Goal: Find specific page/section

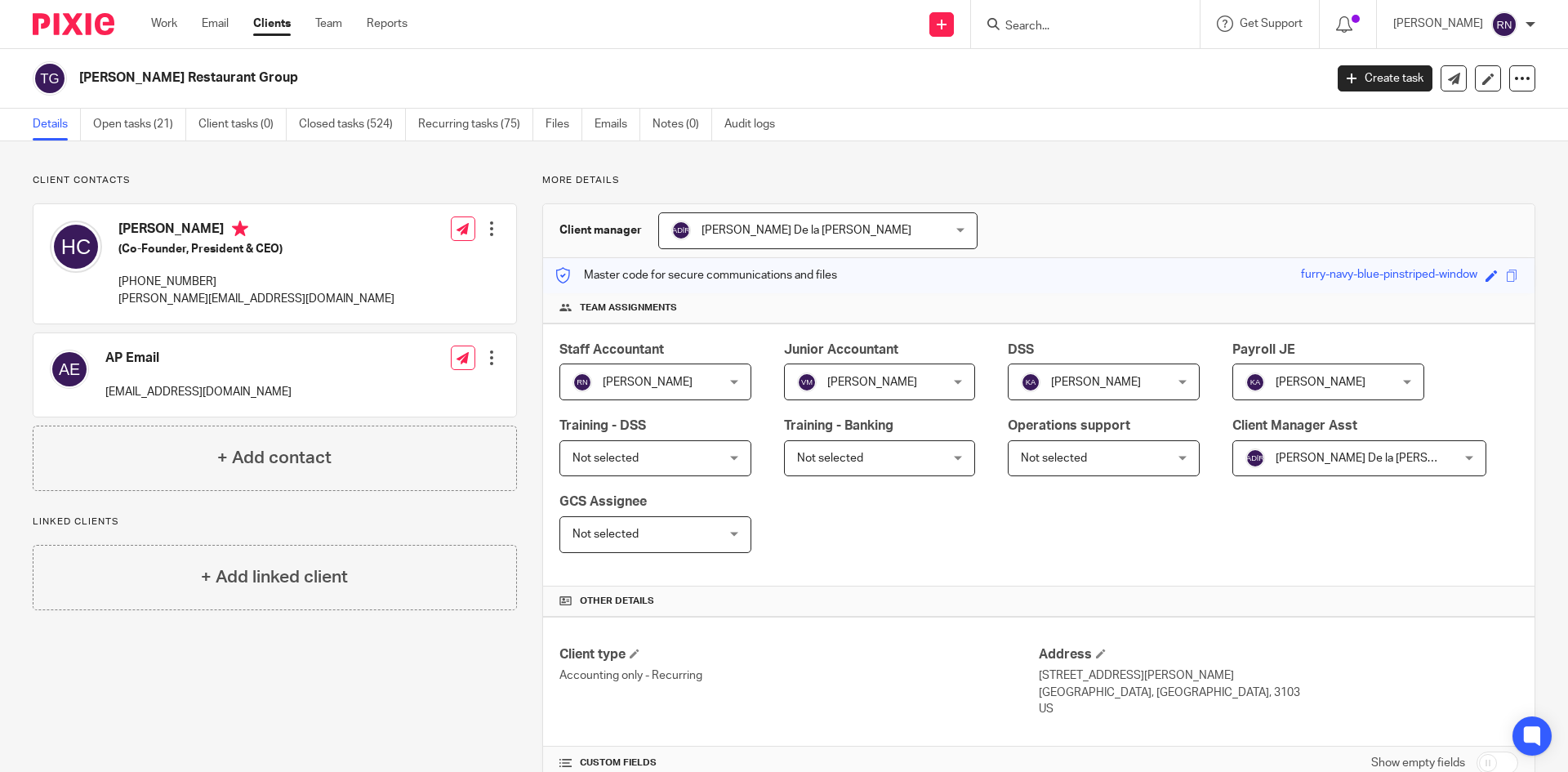
scroll to position [242, 0]
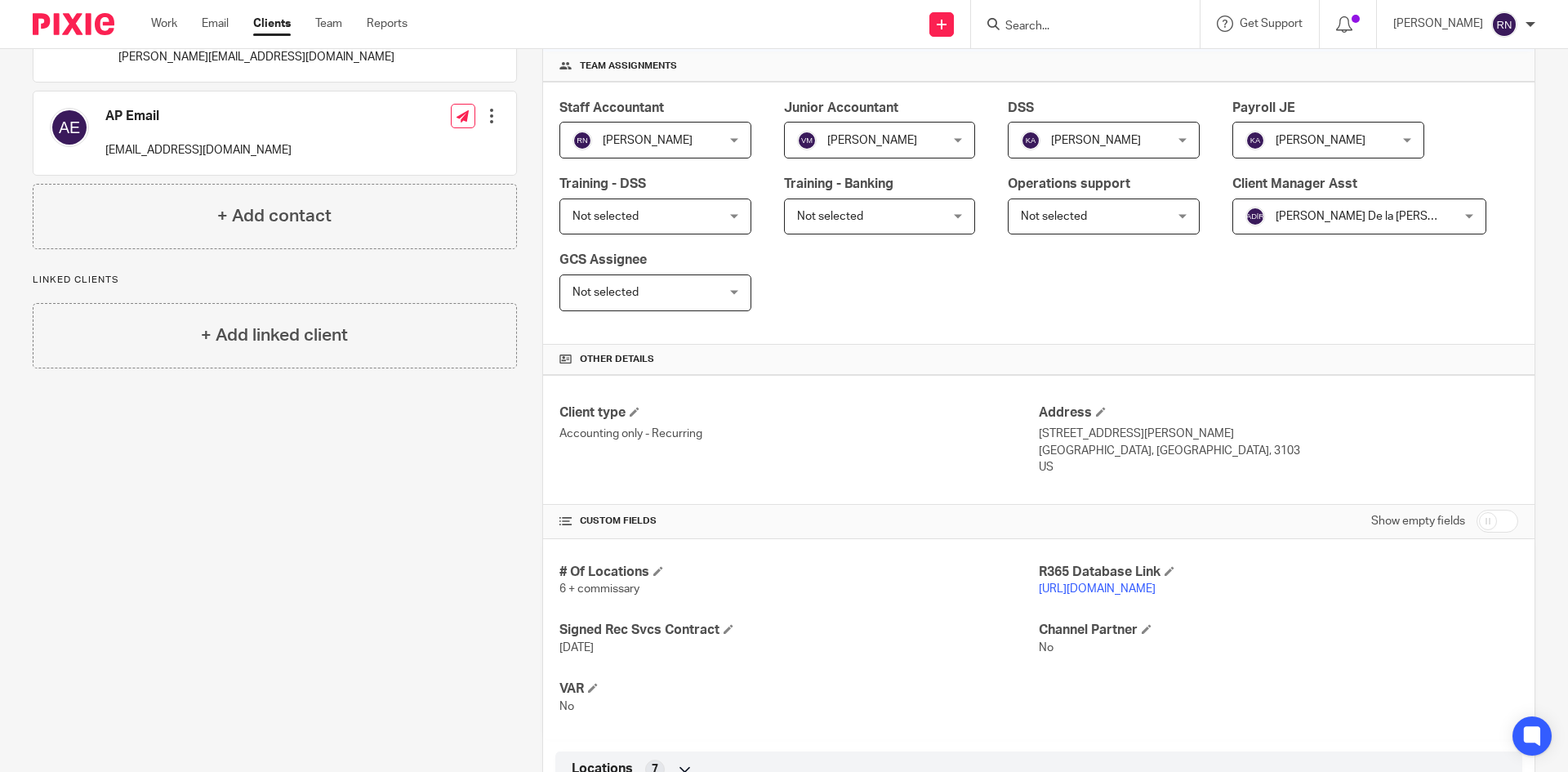
click at [1091, 20] on input "Search" at bounding box center [1077, 27] width 147 height 15
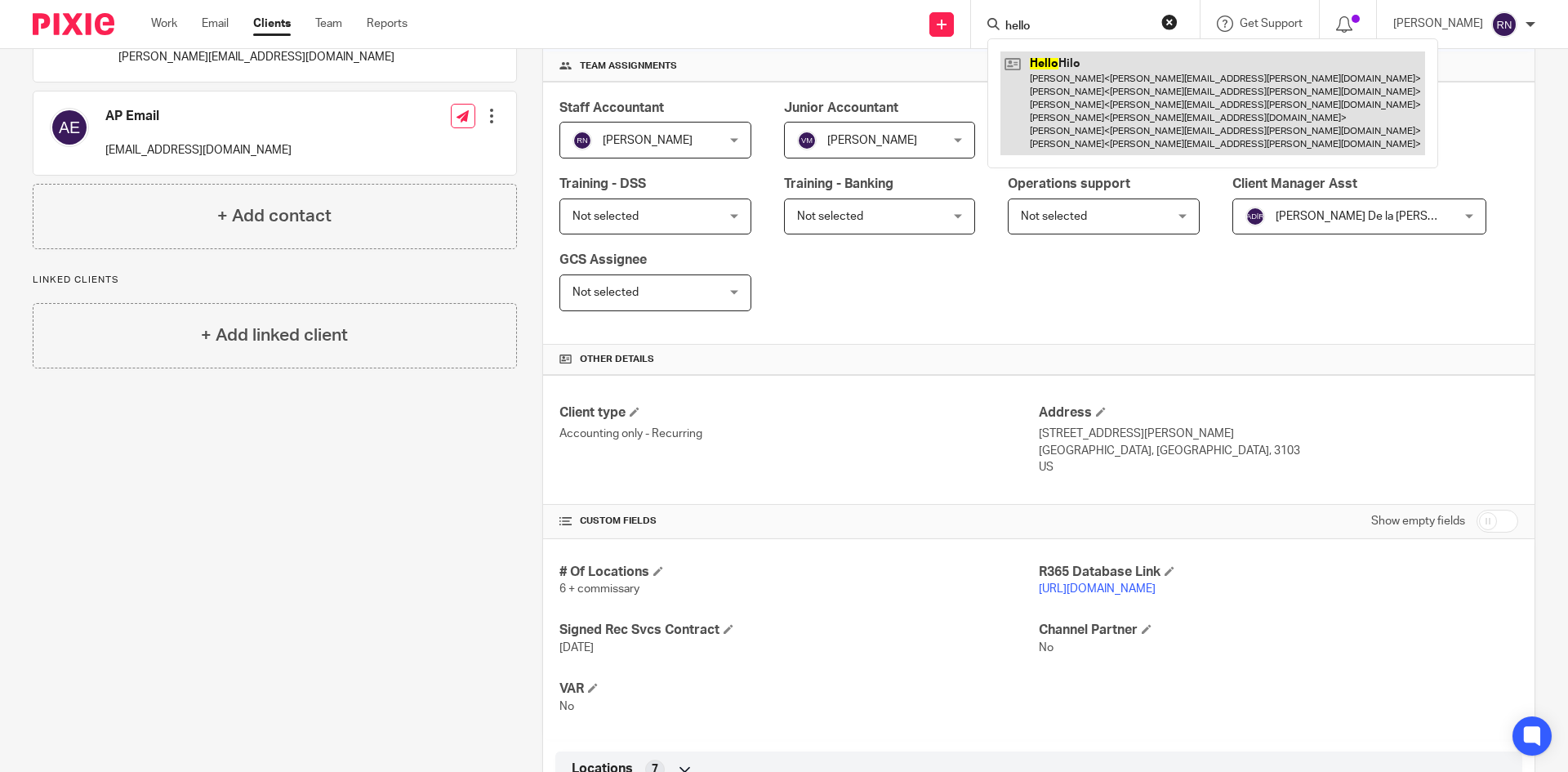
type input "hello"
click at [1138, 102] on link at bounding box center [1212, 103] width 425 height 104
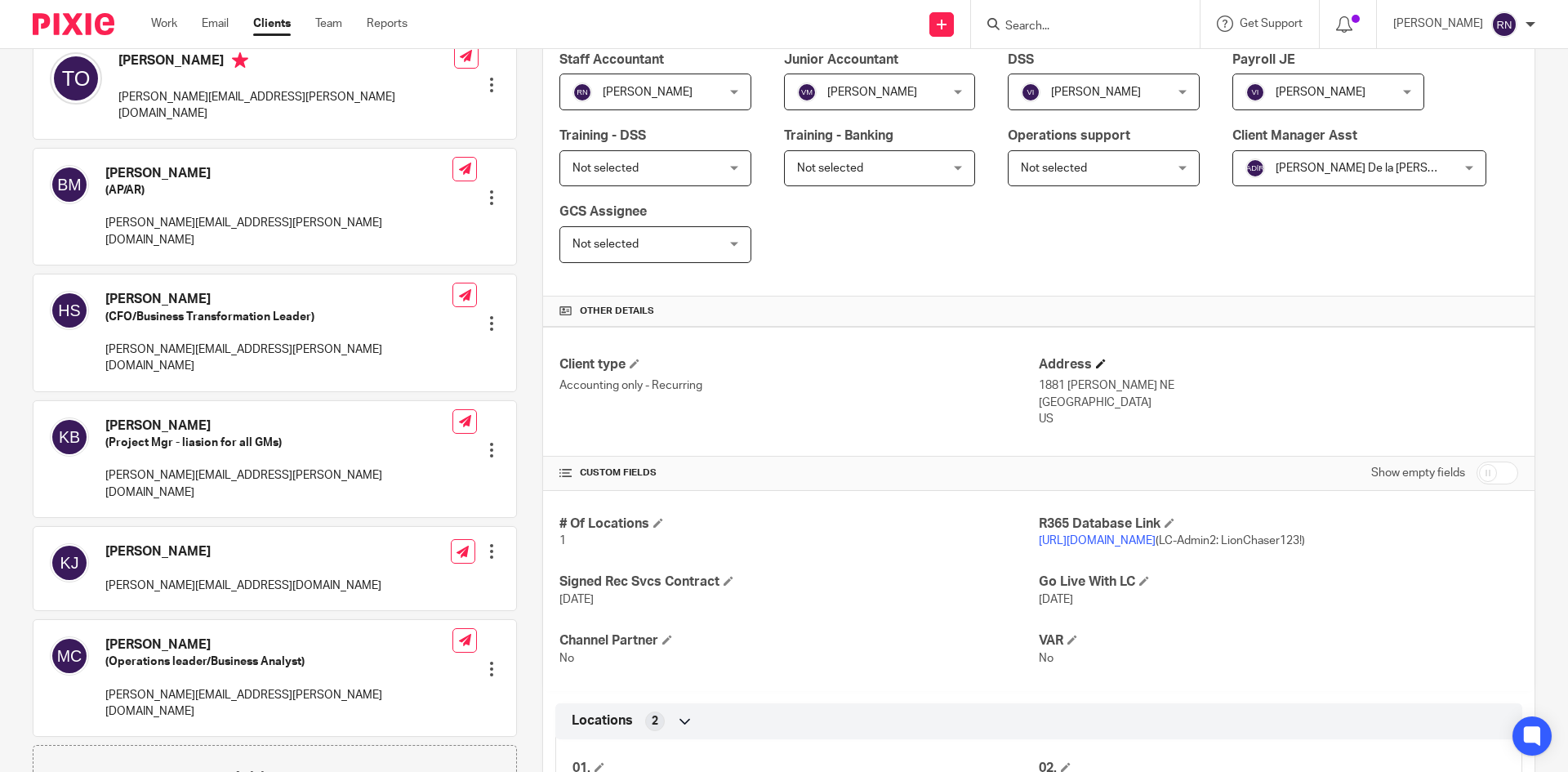
scroll to position [333, 0]
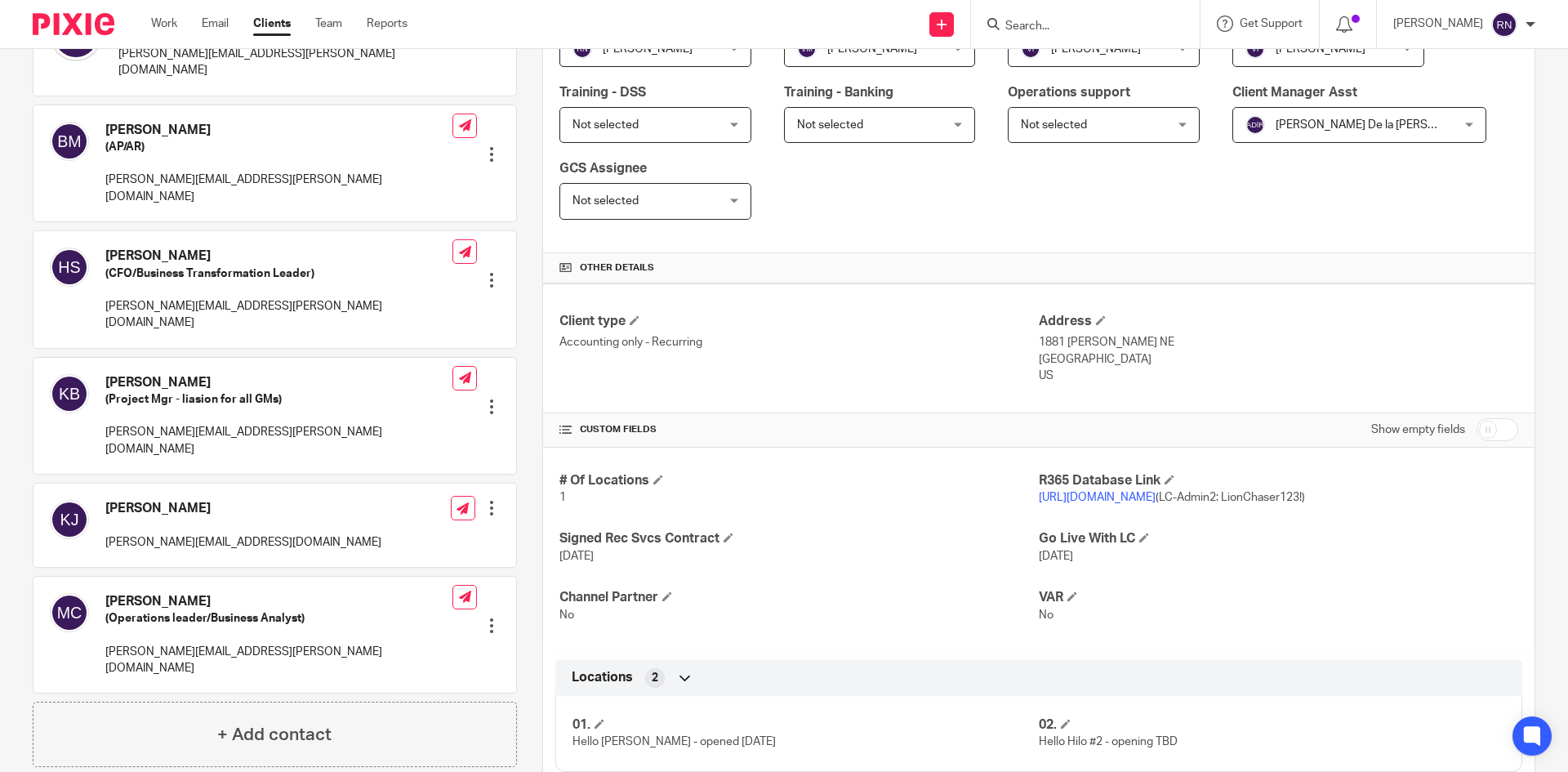
click at [1127, 495] on link "[URL][DOMAIN_NAME]" at bounding box center [1097, 498] width 117 height 12
click at [1071, 33] on input "Search" at bounding box center [1077, 27] width 147 height 15
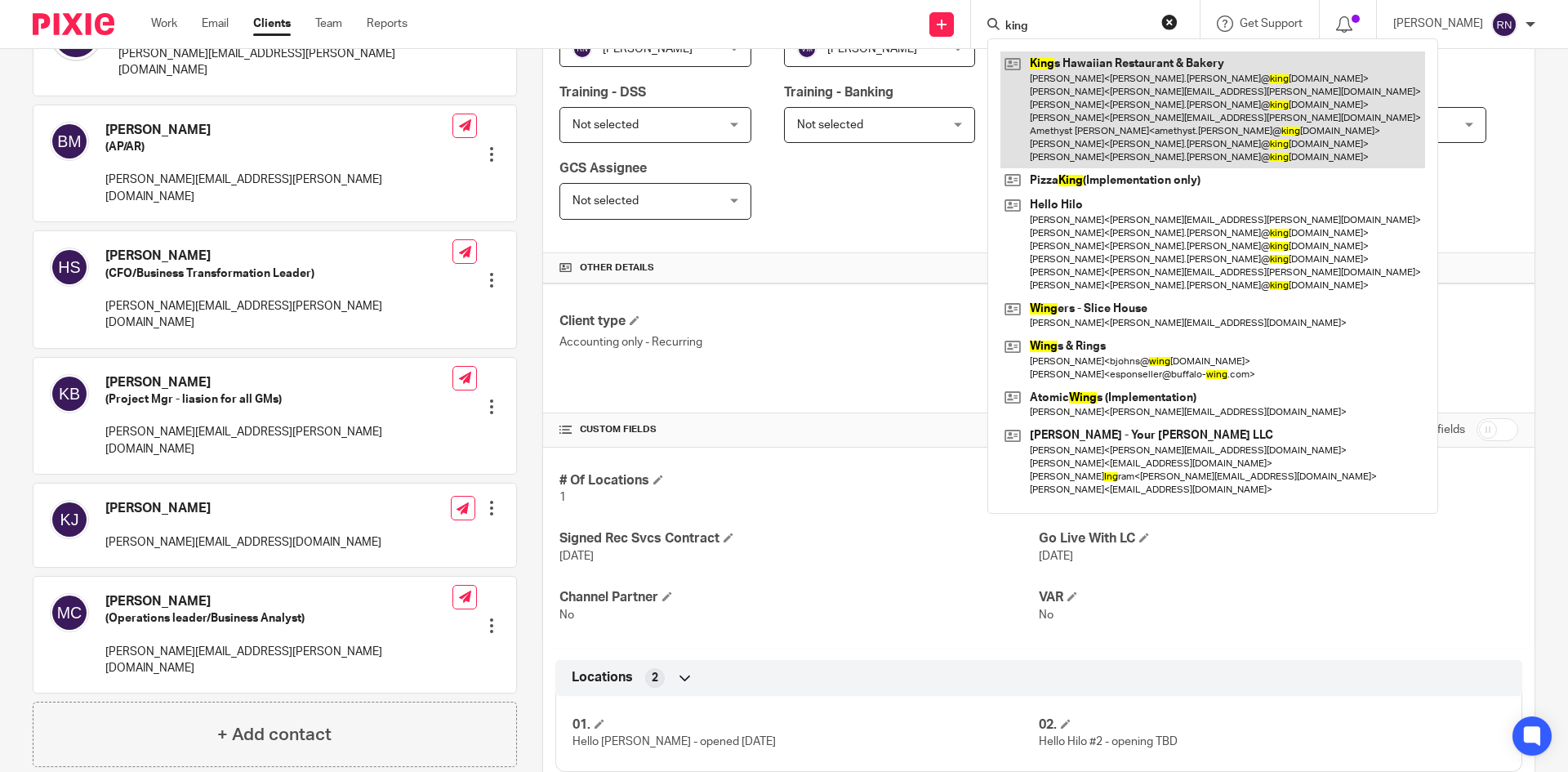
type input "king"
click at [1125, 83] on link at bounding box center [1212, 109] width 425 height 117
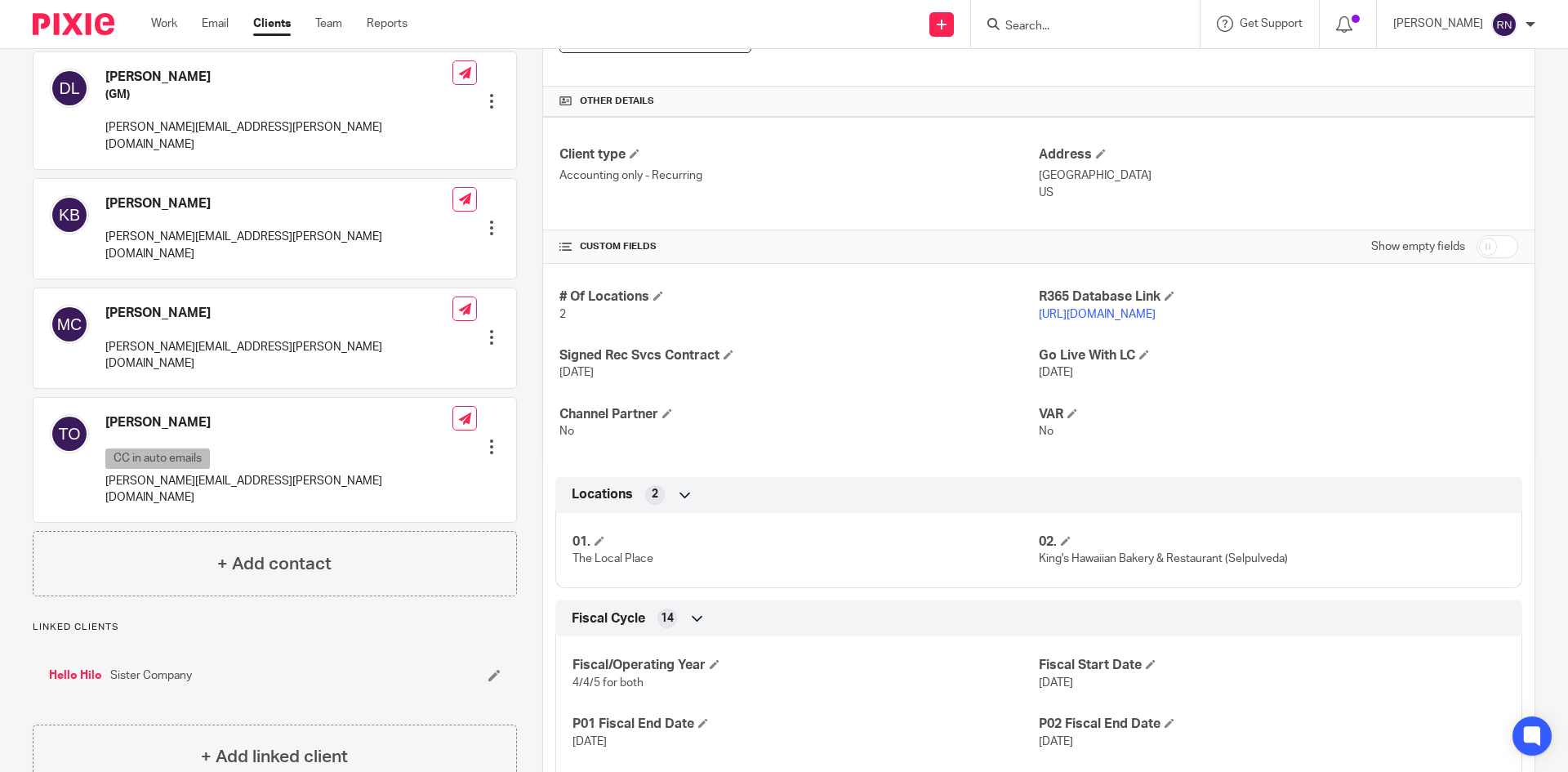
scroll to position [501, 0]
click at [1156, 315] on link "https://kingshawaiian.restaurant365.com/" at bounding box center [1097, 314] width 117 height 12
click at [1081, 31] on input "Search" at bounding box center [1077, 27] width 147 height 15
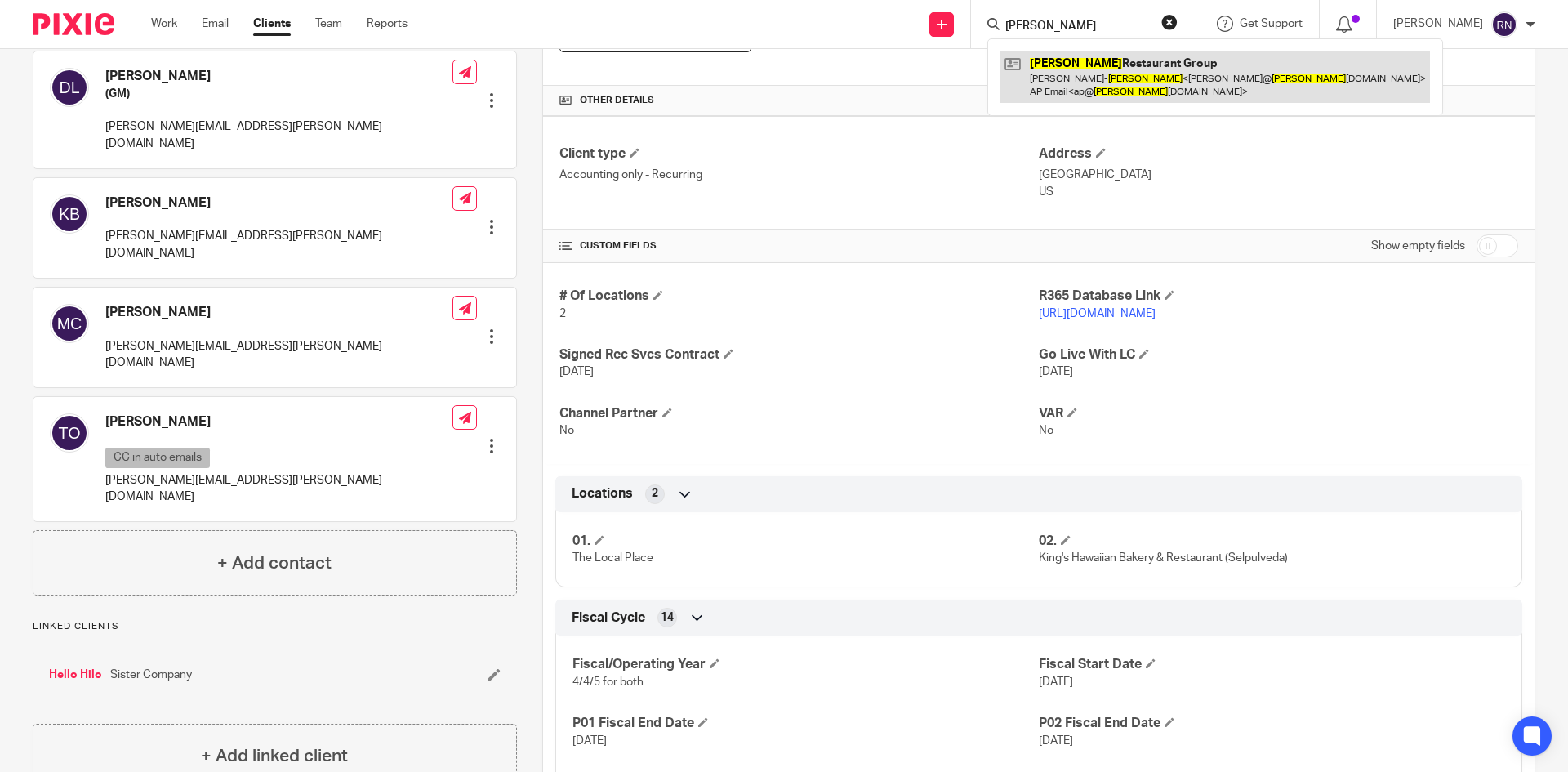
type input "tucker"
click at [1110, 75] on link at bounding box center [1215, 76] width 429 height 51
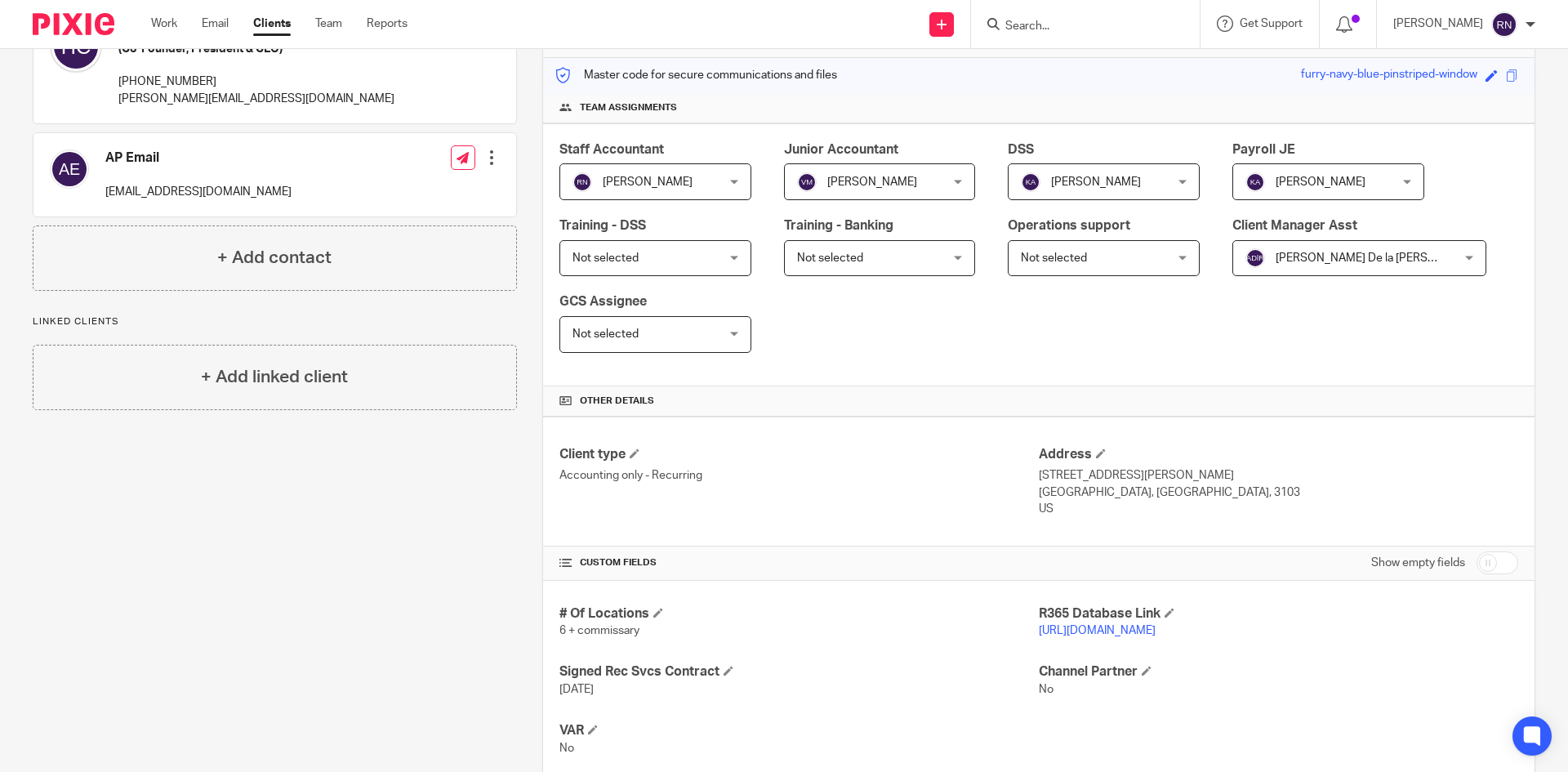
scroll to position [242, 0]
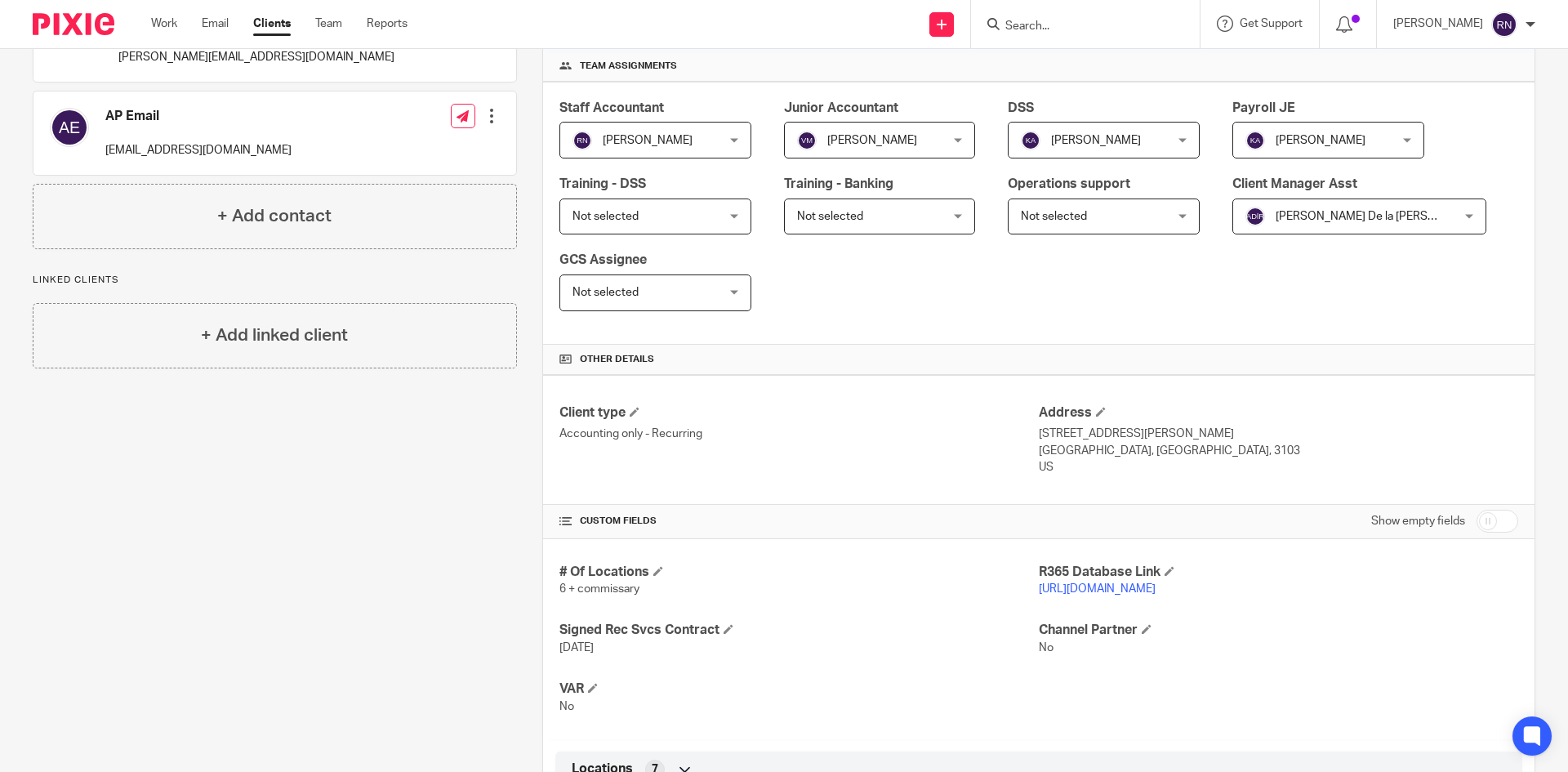
click at [1145, 589] on link "[URL][DOMAIN_NAME]" at bounding box center [1097, 590] width 117 height 12
click at [1114, 585] on link "[URL][DOMAIN_NAME]" at bounding box center [1097, 590] width 117 height 12
